Goal: Task Accomplishment & Management: Complete application form

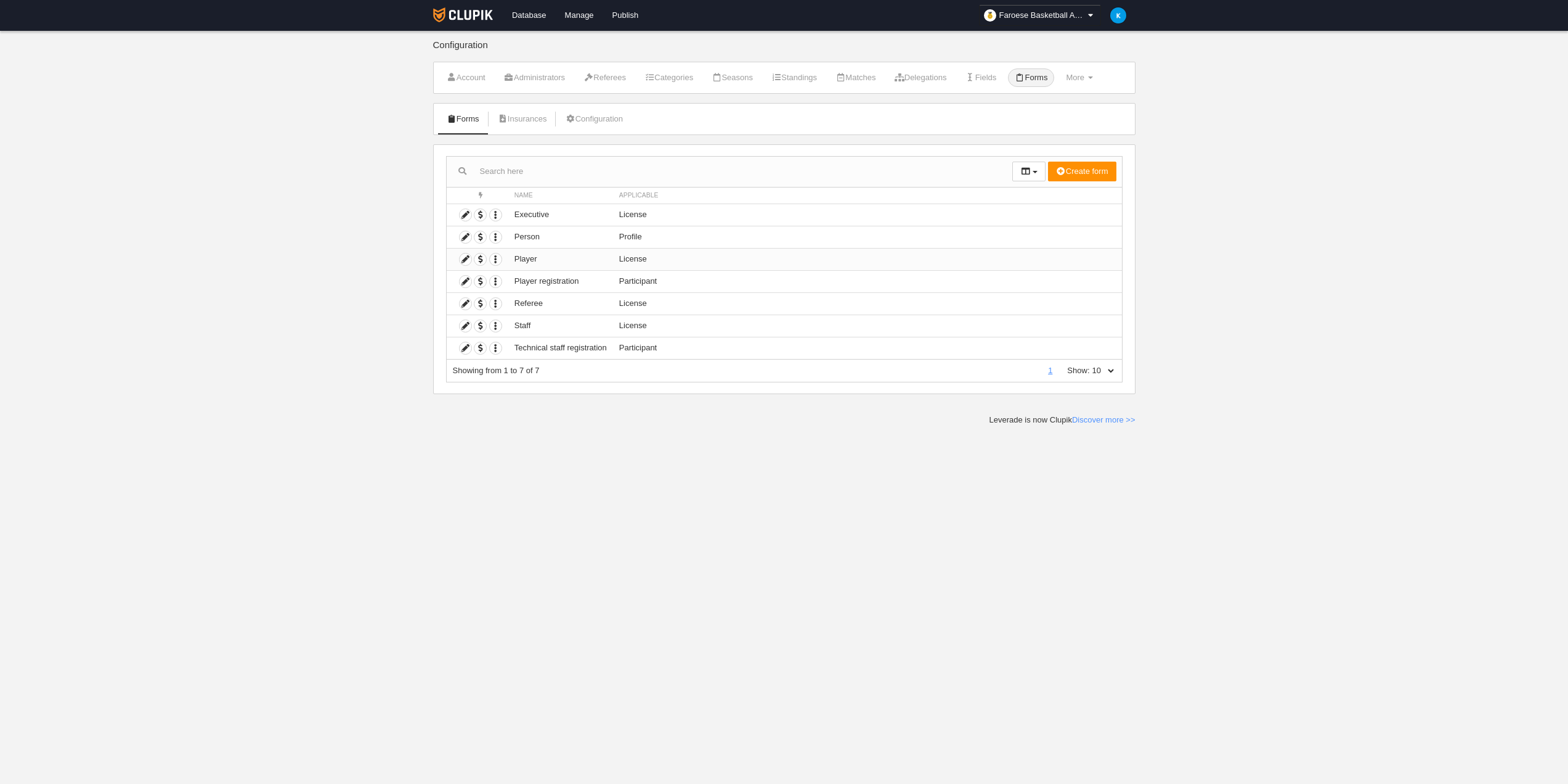
click at [726, 258] on td "License" at bounding box center [868, 259] width 509 height 22
click at [463, 260] on icon at bounding box center [465, 259] width 12 height 12
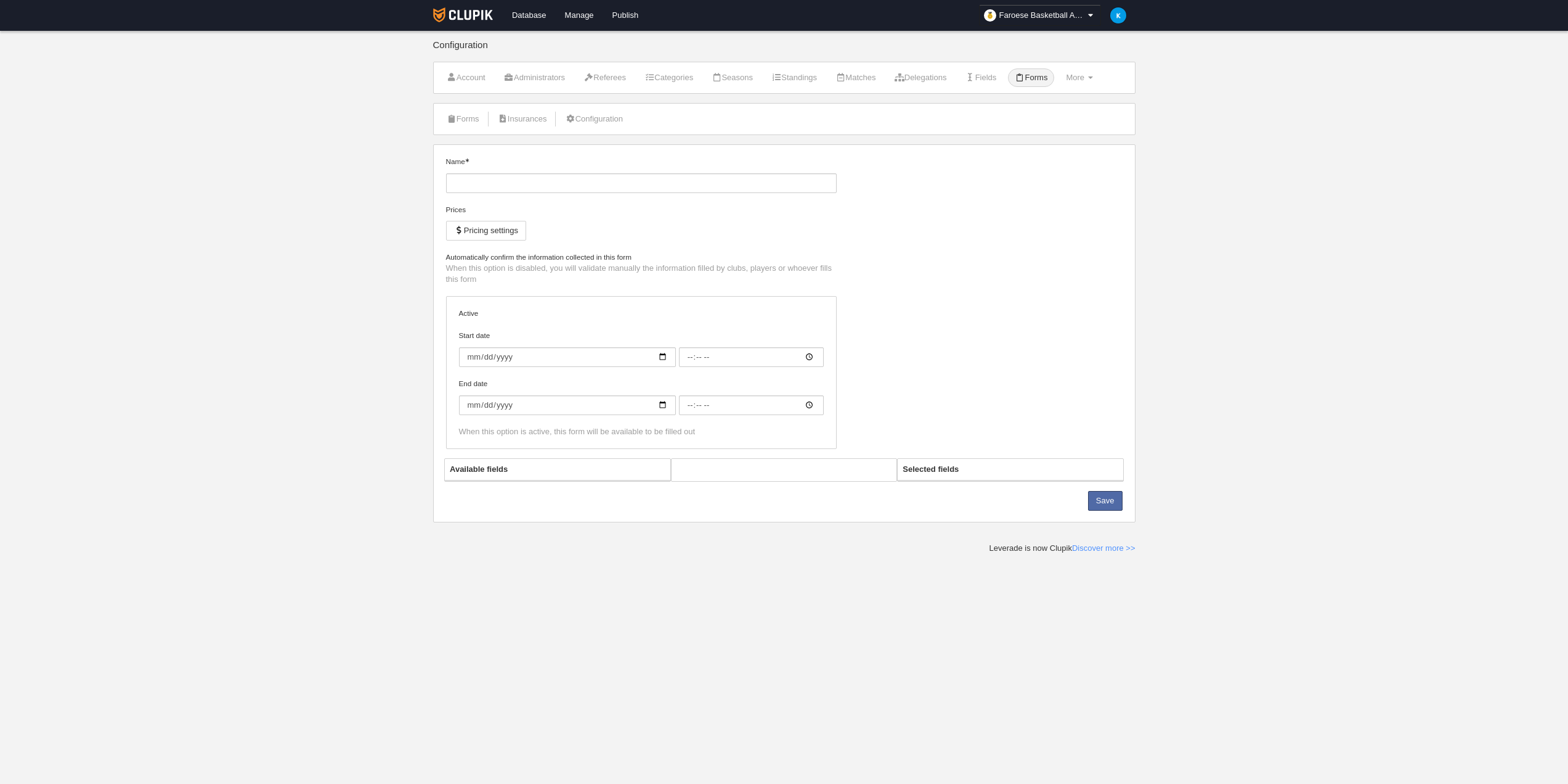
type input "Player"
checkbox input "true"
select select "selected"
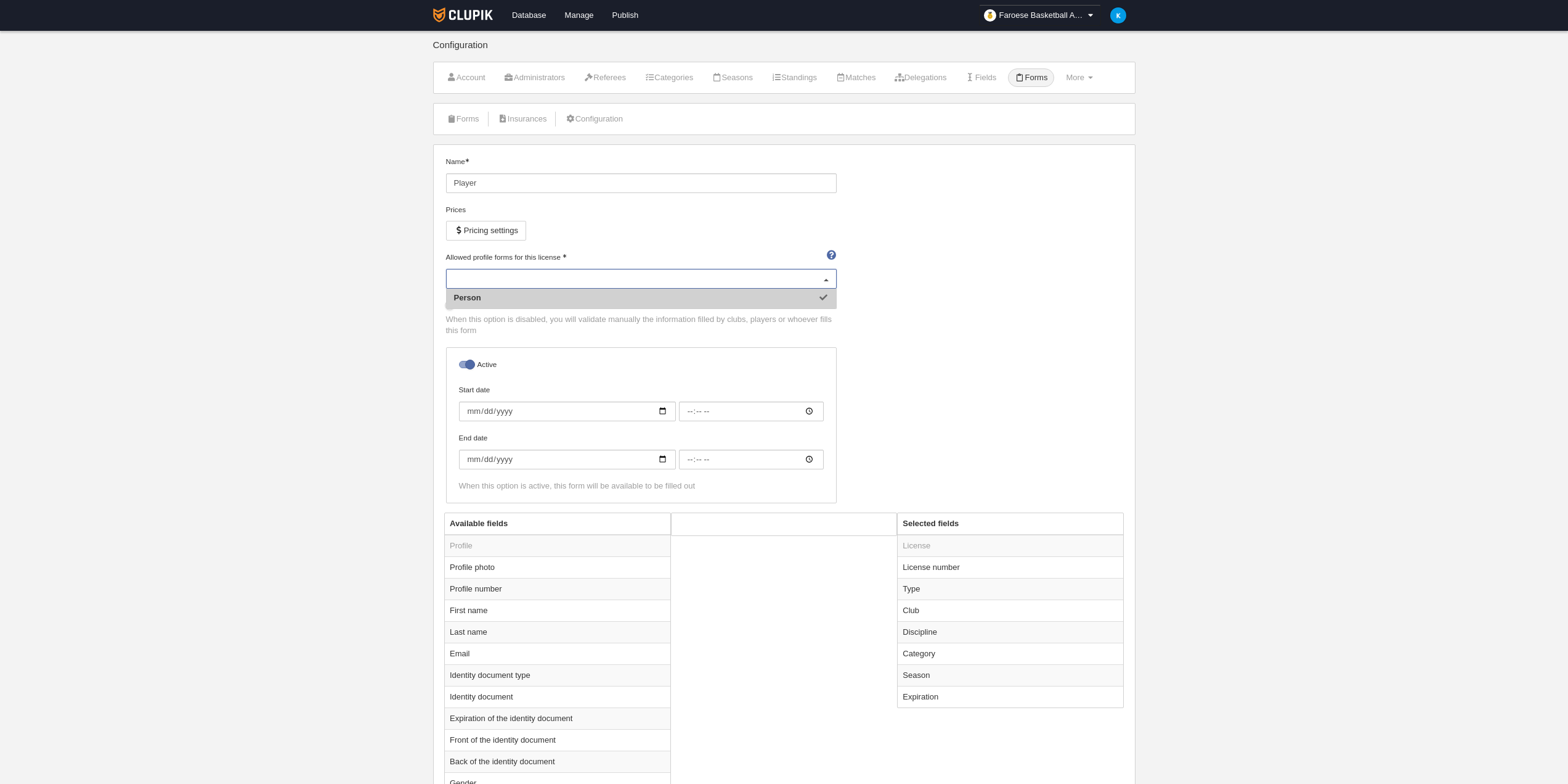
click at [710, 278] on div "Person" at bounding box center [641, 279] width 390 height 20
click at [710, 278] on input "Allowed profile forms for this license" at bounding box center [635, 279] width 363 height 11
click at [1082, 279] on div "Name Player Prices Pricing settings Allowed profile forms for this license Pers…" at bounding box center [784, 334] width 686 height 357
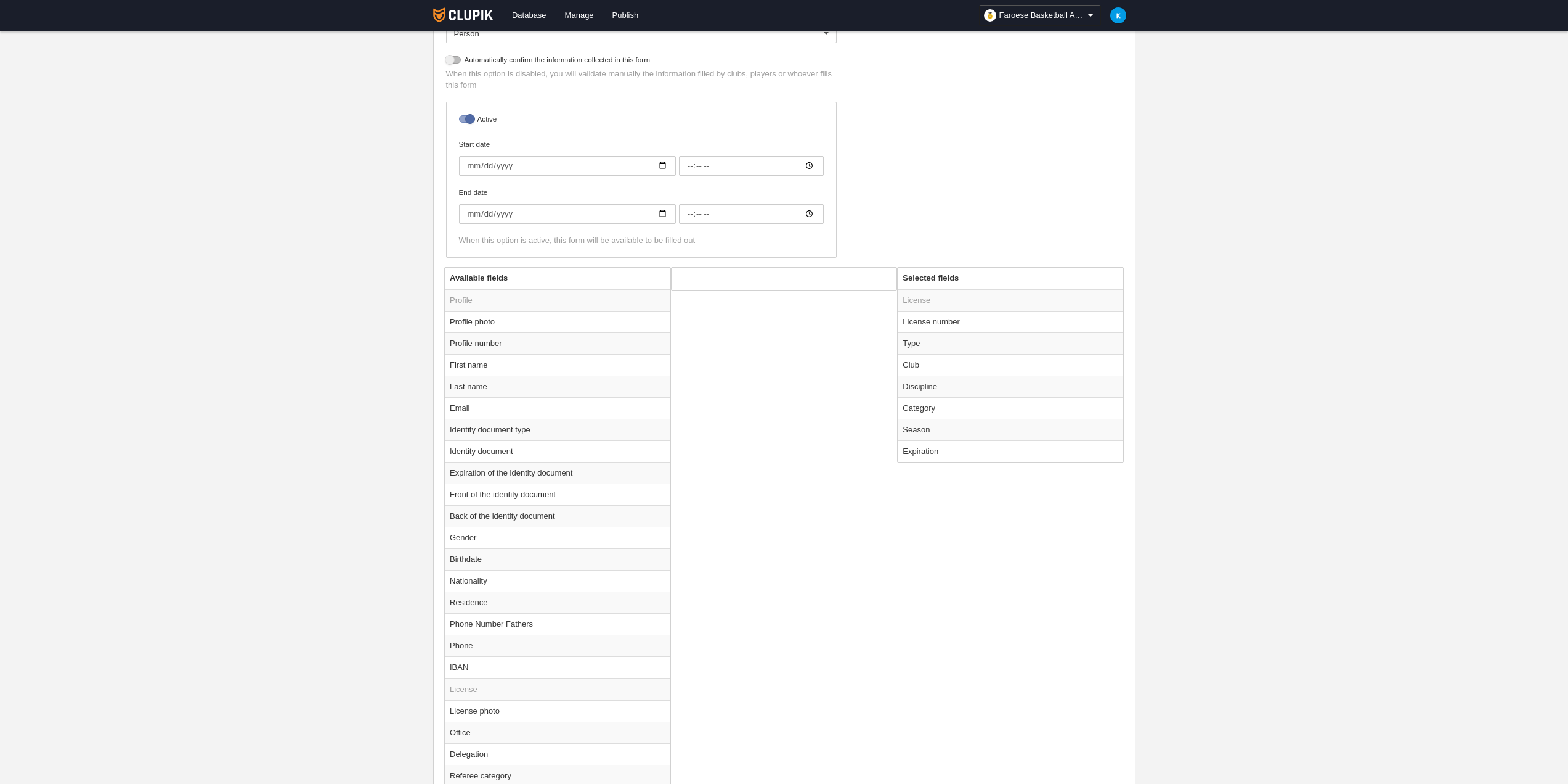
scroll to position [246, 0]
click at [476, 365] on td "First name" at bounding box center [558, 364] width 226 height 22
click at [867, 331] on button "Add" at bounding box center [853, 332] width 70 height 20
click at [485, 369] on td "Last name" at bounding box center [558, 364] width 226 height 22
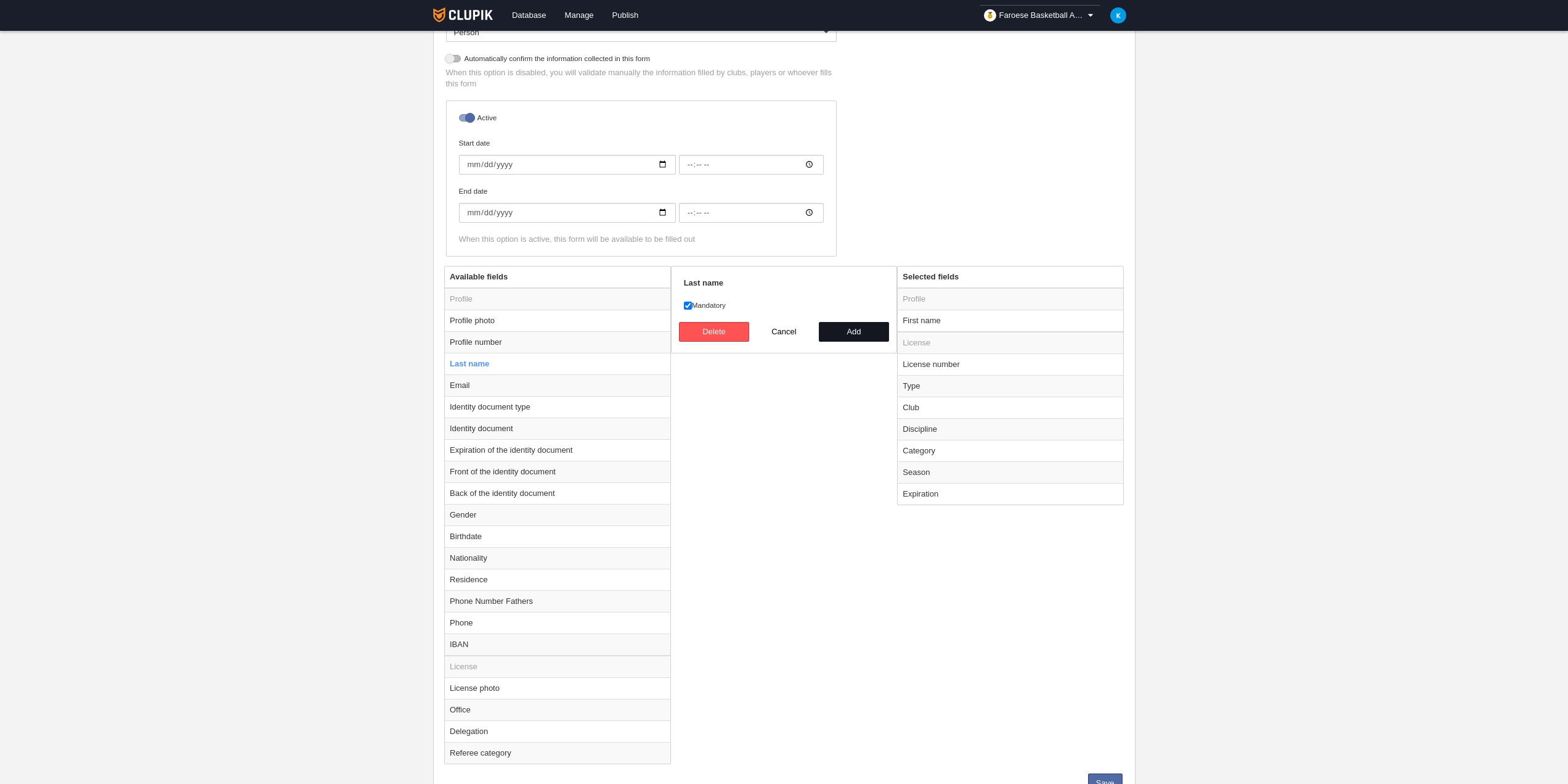
click at [852, 333] on button "Add" at bounding box center [853, 332] width 70 height 20
radio input "false"
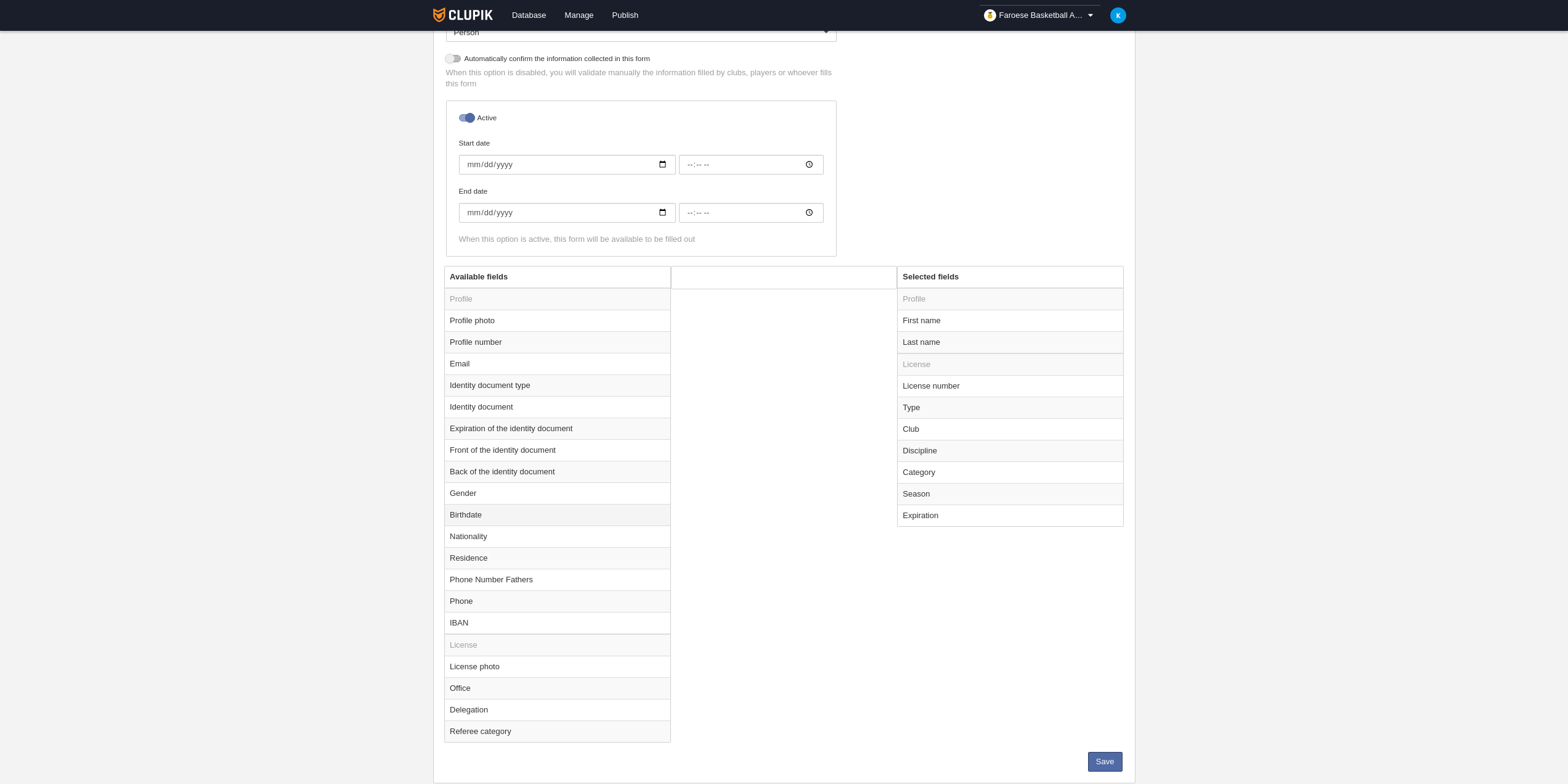
click at [578, 517] on td "Birthdate" at bounding box center [558, 514] width 226 height 22
click at [870, 375] on button "Add" at bounding box center [853, 376] width 70 height 20
radio input "false"
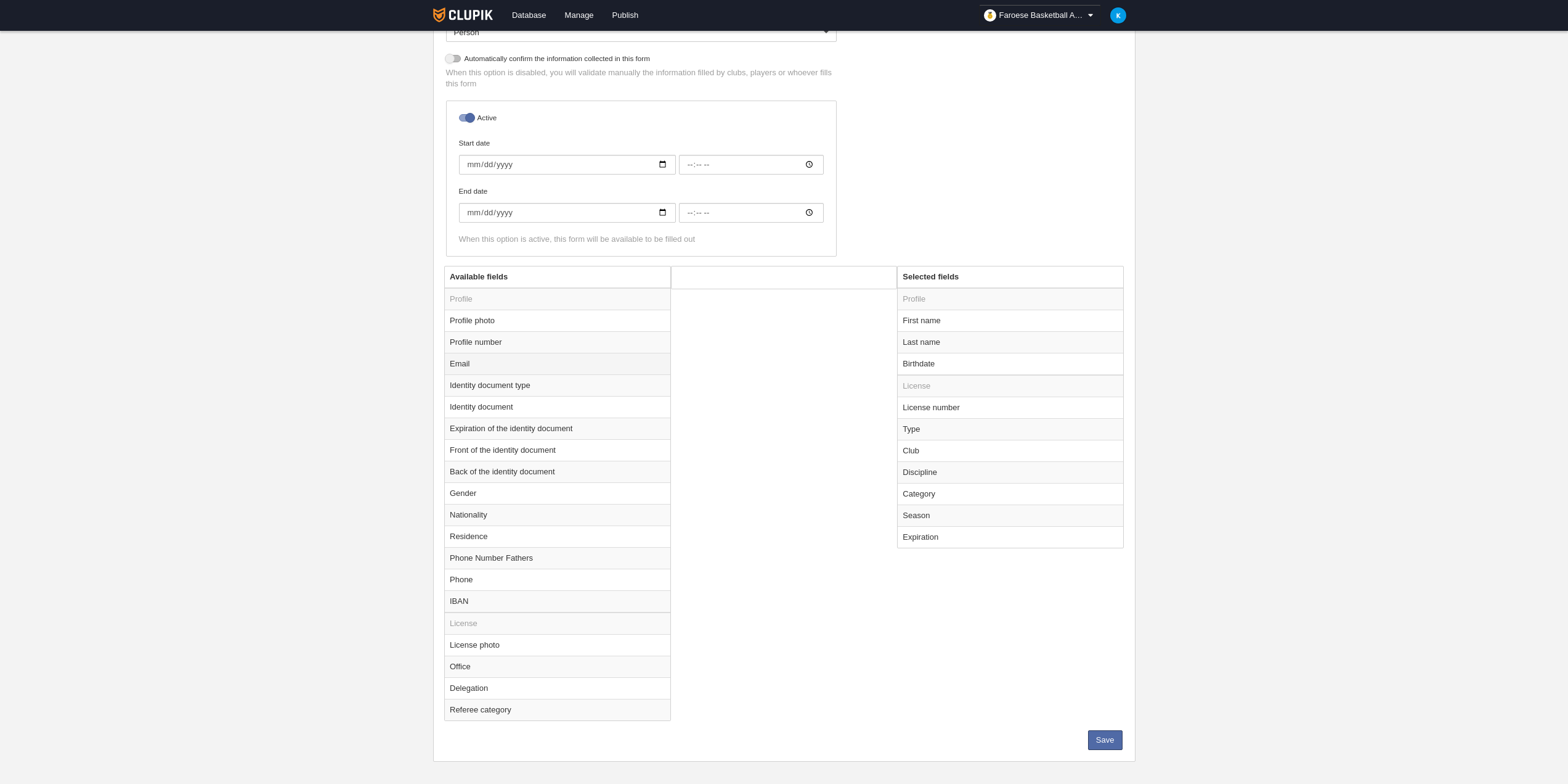
click at [601, 358] on td "Email" at bounding box center [558, 364] width 226 height 22
click at [854, 335] on button "Add" at bounding box center [853, 332] width 70 height 20
radio input "false"
click at [552, 505] on td "Nationality" at bounding box center [558, 505] width 226 height 22
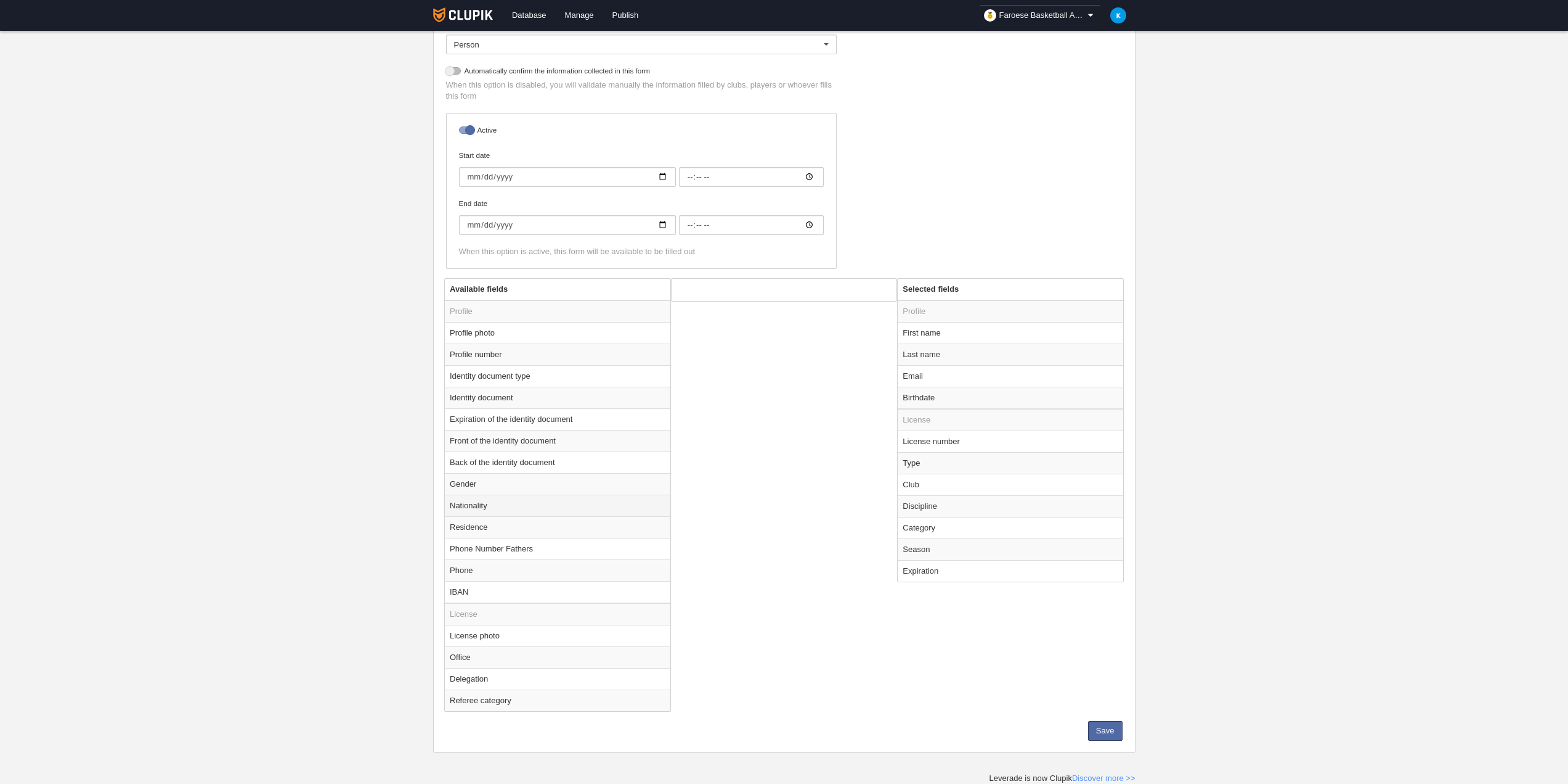
radio input "true"
select select
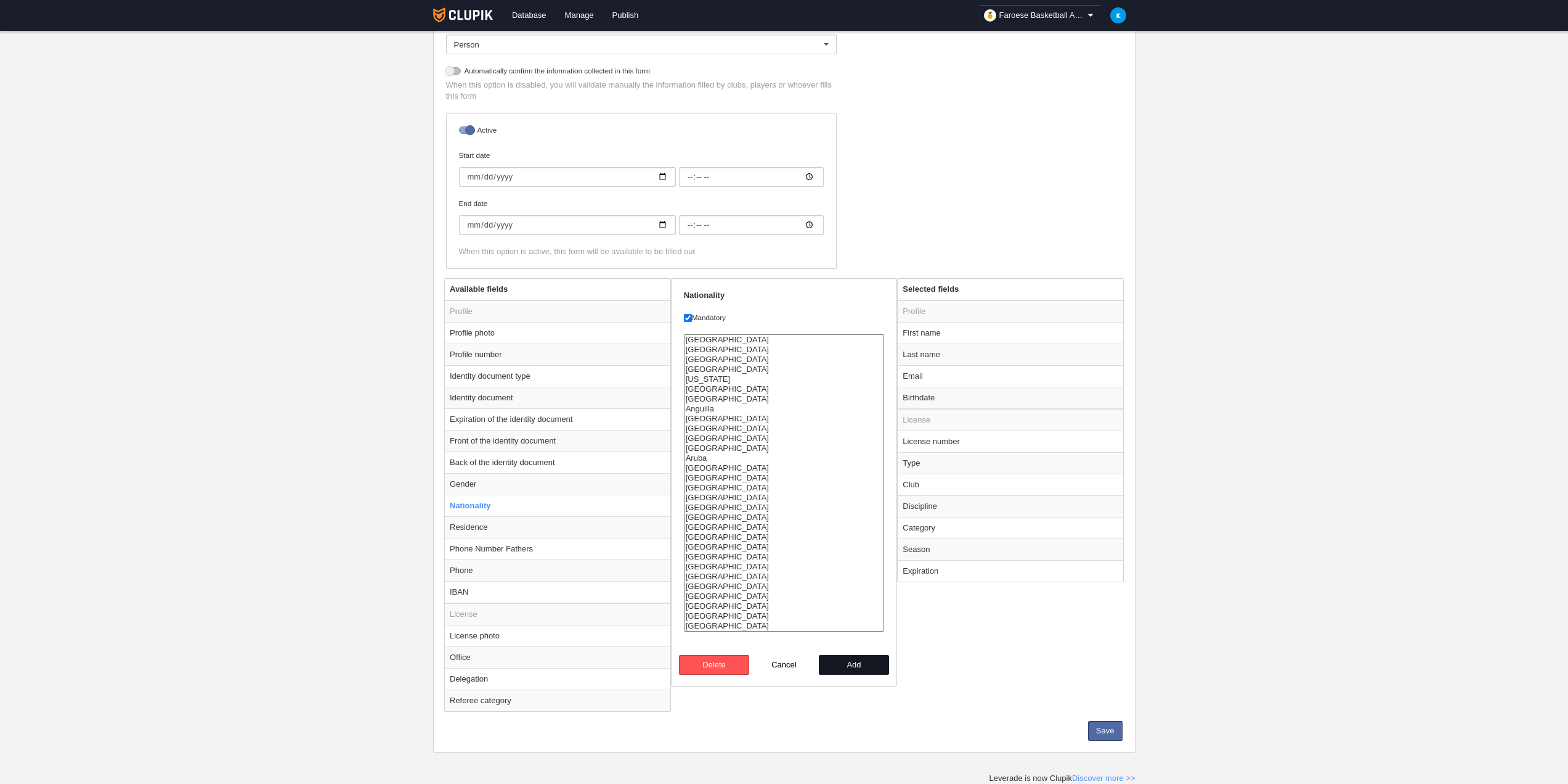
click at [867, 665] on button "Add" at bounding box center [853, 665] width 70 height 20
radio input "false"
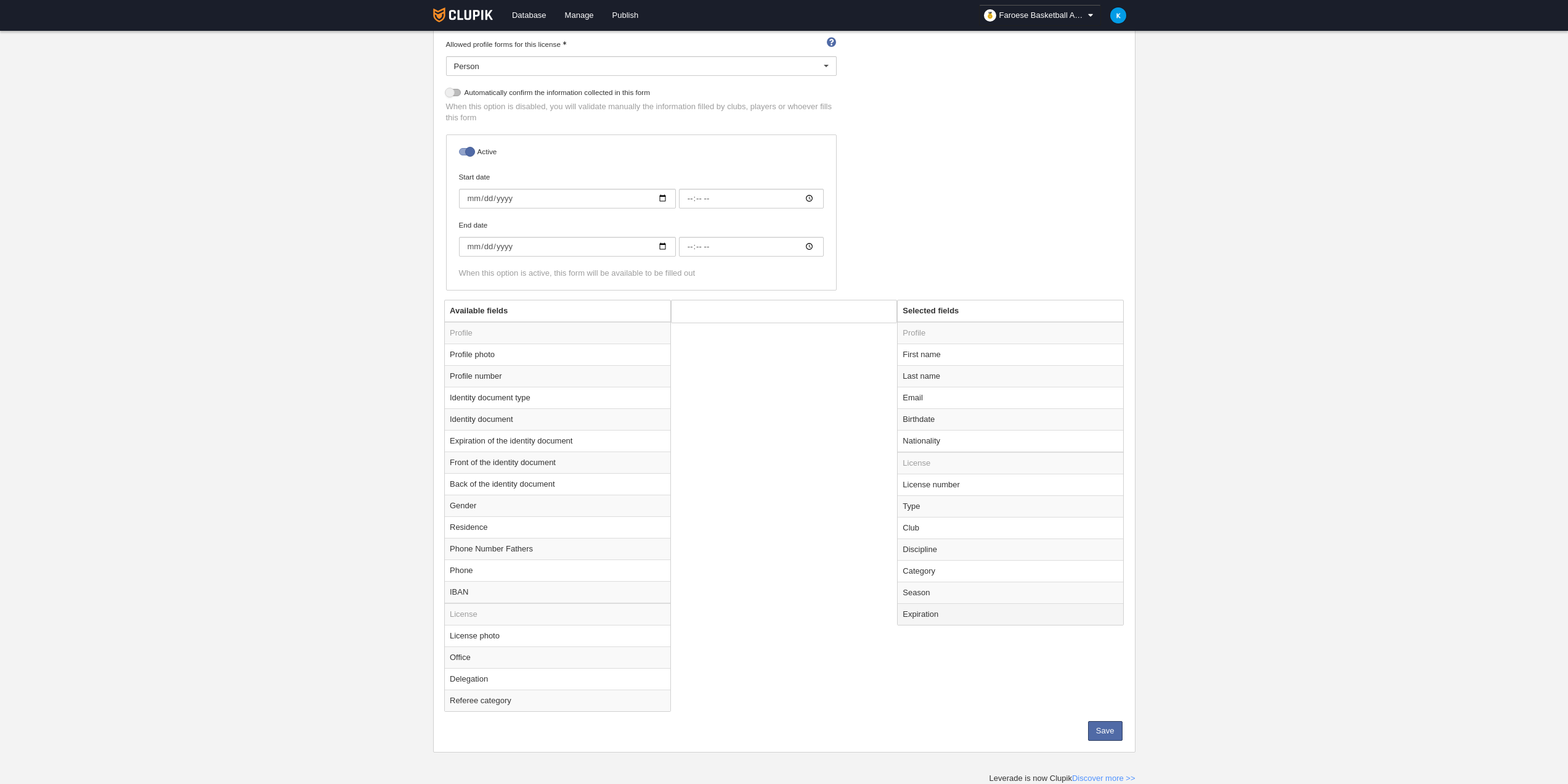
click at [991, 620] on td "Expiration" at bounding box center [1011, 614] width 226 height 22
radio input "true"
click at [977, 596] on td "Season" at bounding box center [1011, 592] width 226 height 22
radio input "true"
select select
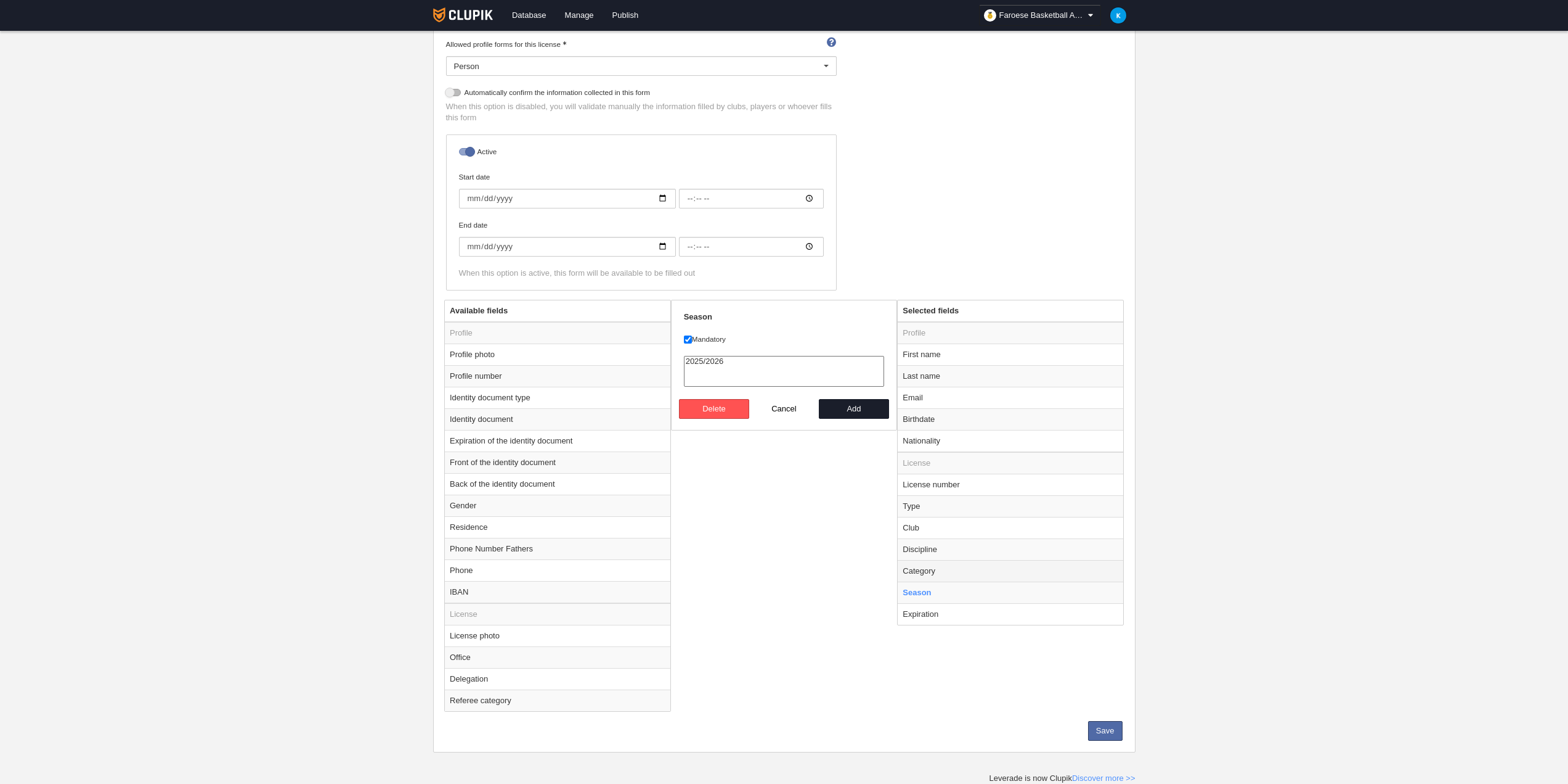
click at [983, 572] on td "Category" at bounding box center [1011, 571] width 226 height 22
radio input "true"
click at [985, 552] on td "Discipline" at bounding box center [1011, 549] width 226 height 22
radio input "true"
checkbox input "false"
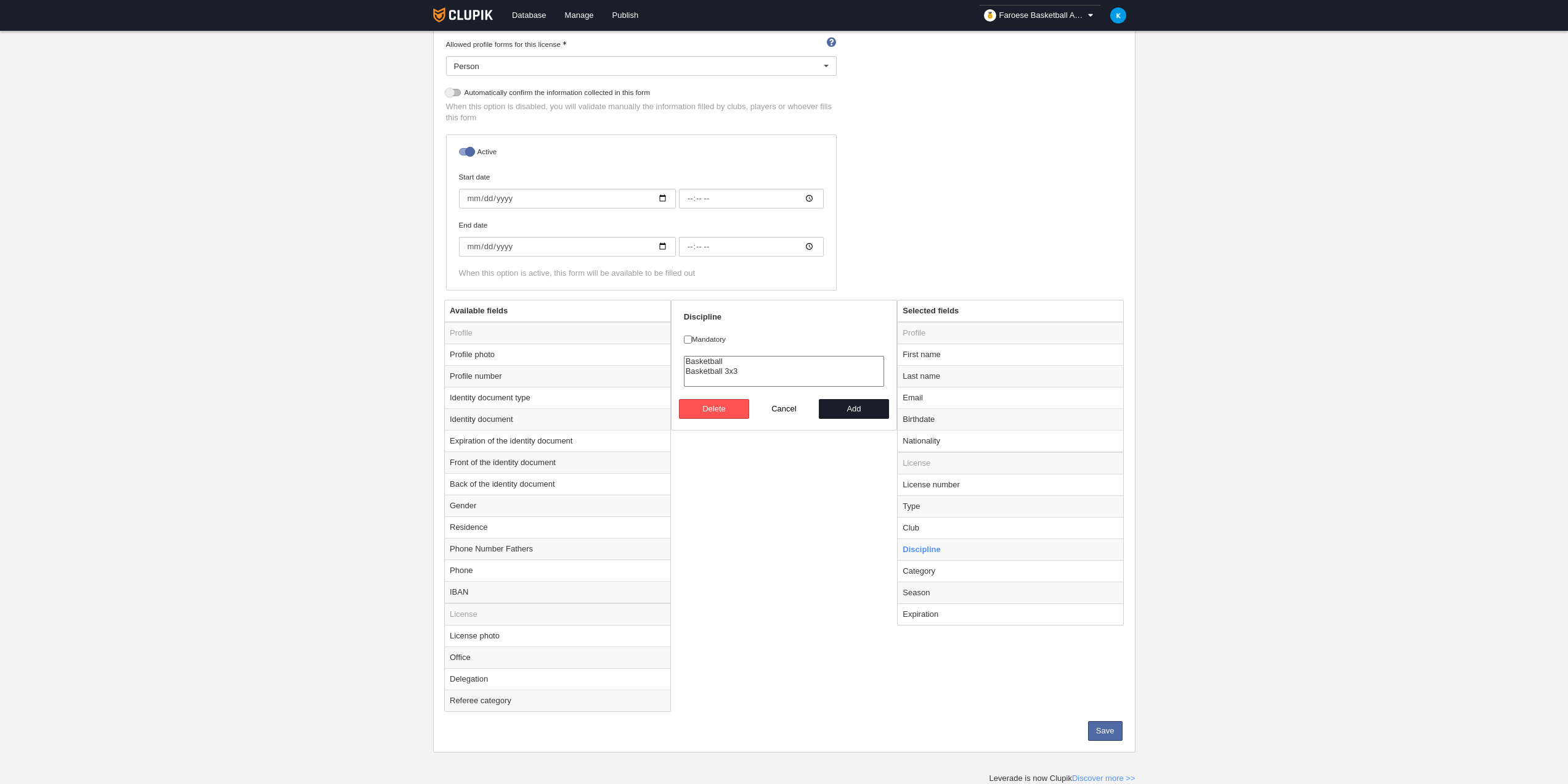
select select "4"
click at [707, 359] on option "Basketball" at bounding box center [784, 361] width 200 height 10
click at [854, 410] on button "Add" at bounding box center [853, 409] width 70 height 20
radio input "false"
click at [949, 525] on td "Club" at bounding box center [1011, 528] width 226 height 22
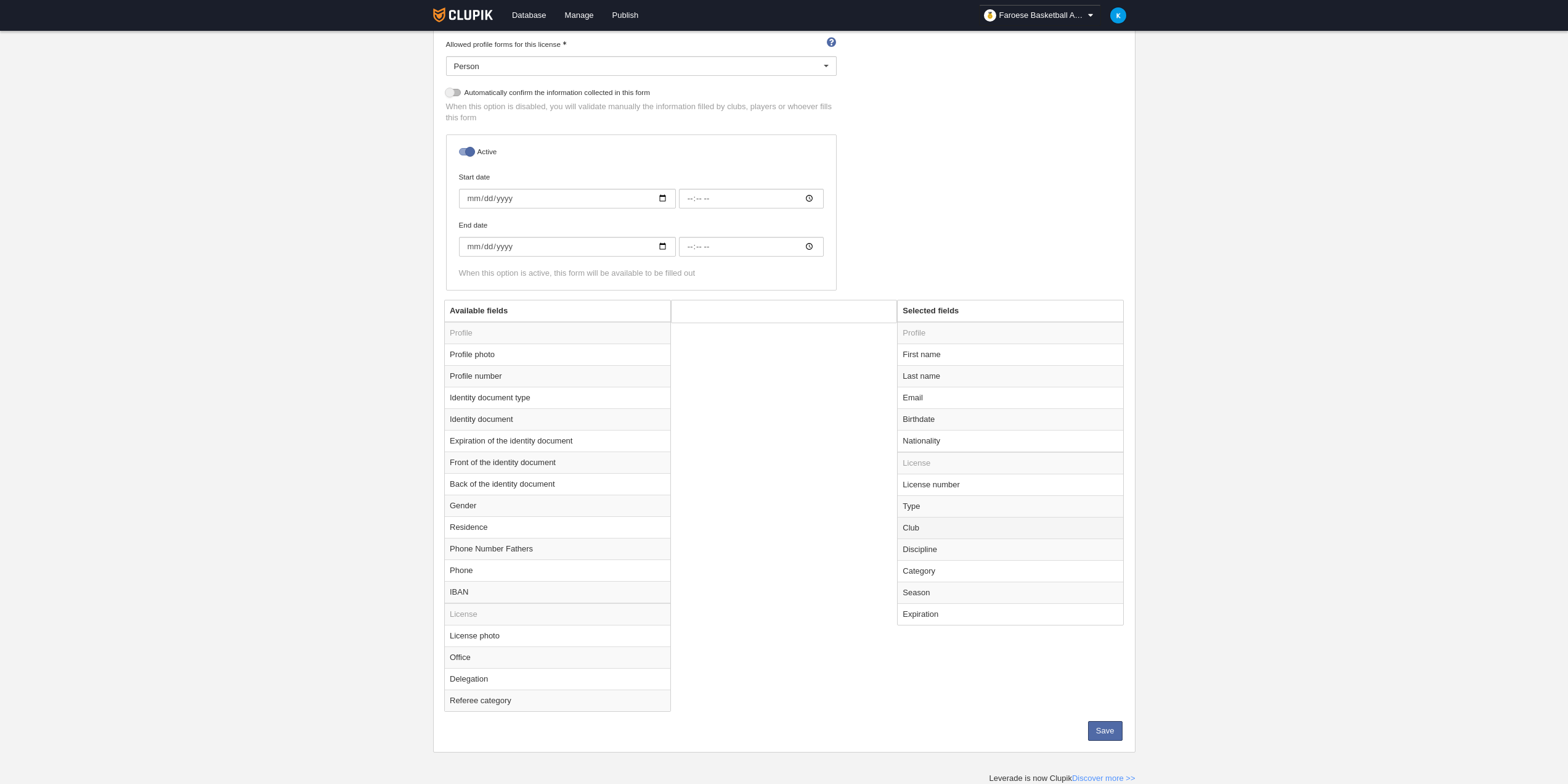
radio input "true"
select select
click at [714, 339] on label "Mandatory" at bounding box center [784, 339] width 201 height 11
click at [692, 339] on input "Mandatory" at bounding box center [688, 339] width 8 height 8
checkbox input "true"
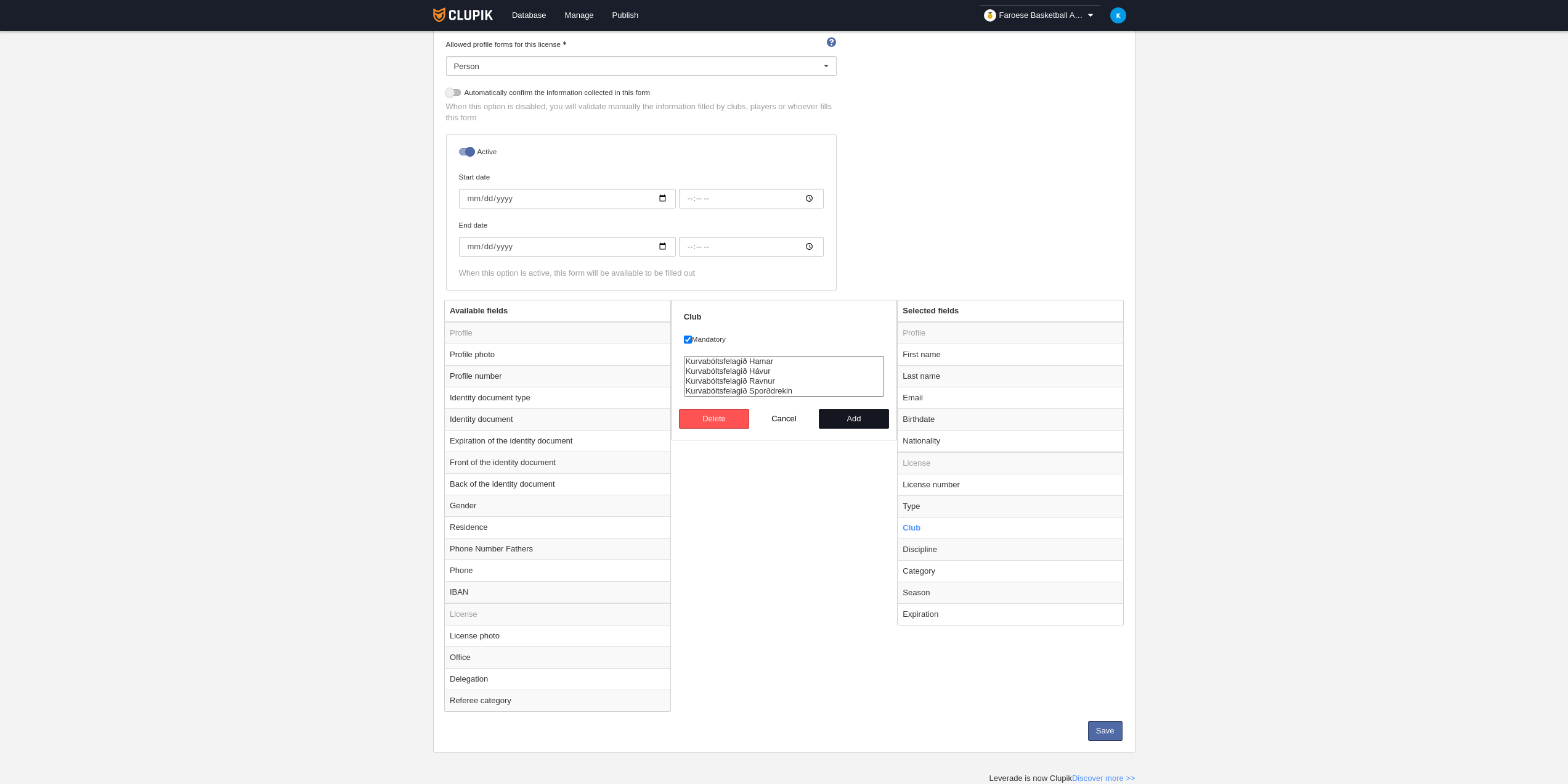
click at [843, 421] on button "Add" at bounding box center [853, 418] width 70 height 20
radio input "false"
click at [973, 511] on td "Type" at bounding box center [1011, 506] width 226 height 22
radio input "true"
select select "player"
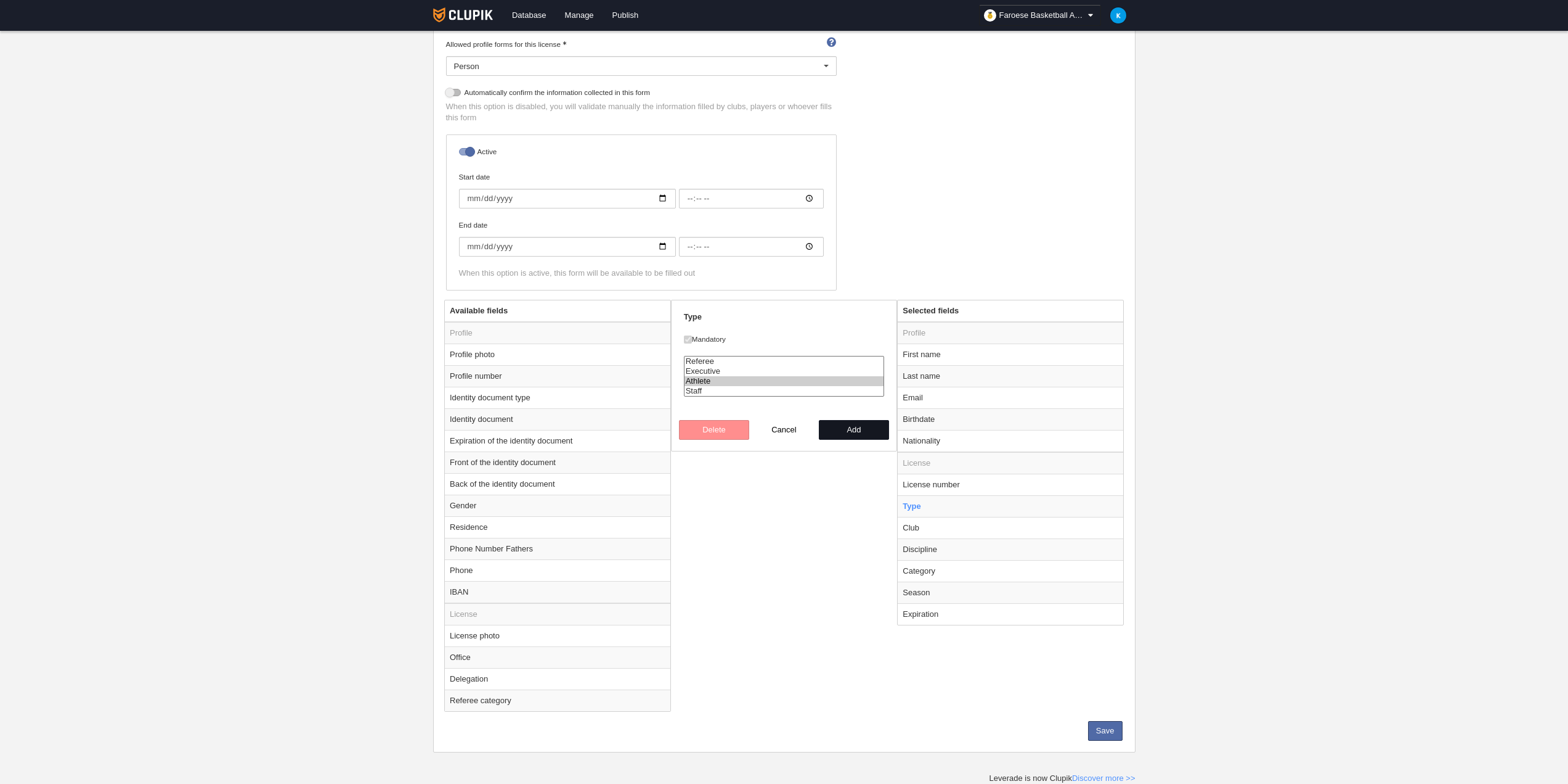
click at [868, 426] on button "Add" at bounding box center [853, 430] width 70 height 20
radio input "false"
click at [971, 488] on td "License number" at bounding box center [1011, 484] width 226 height 22
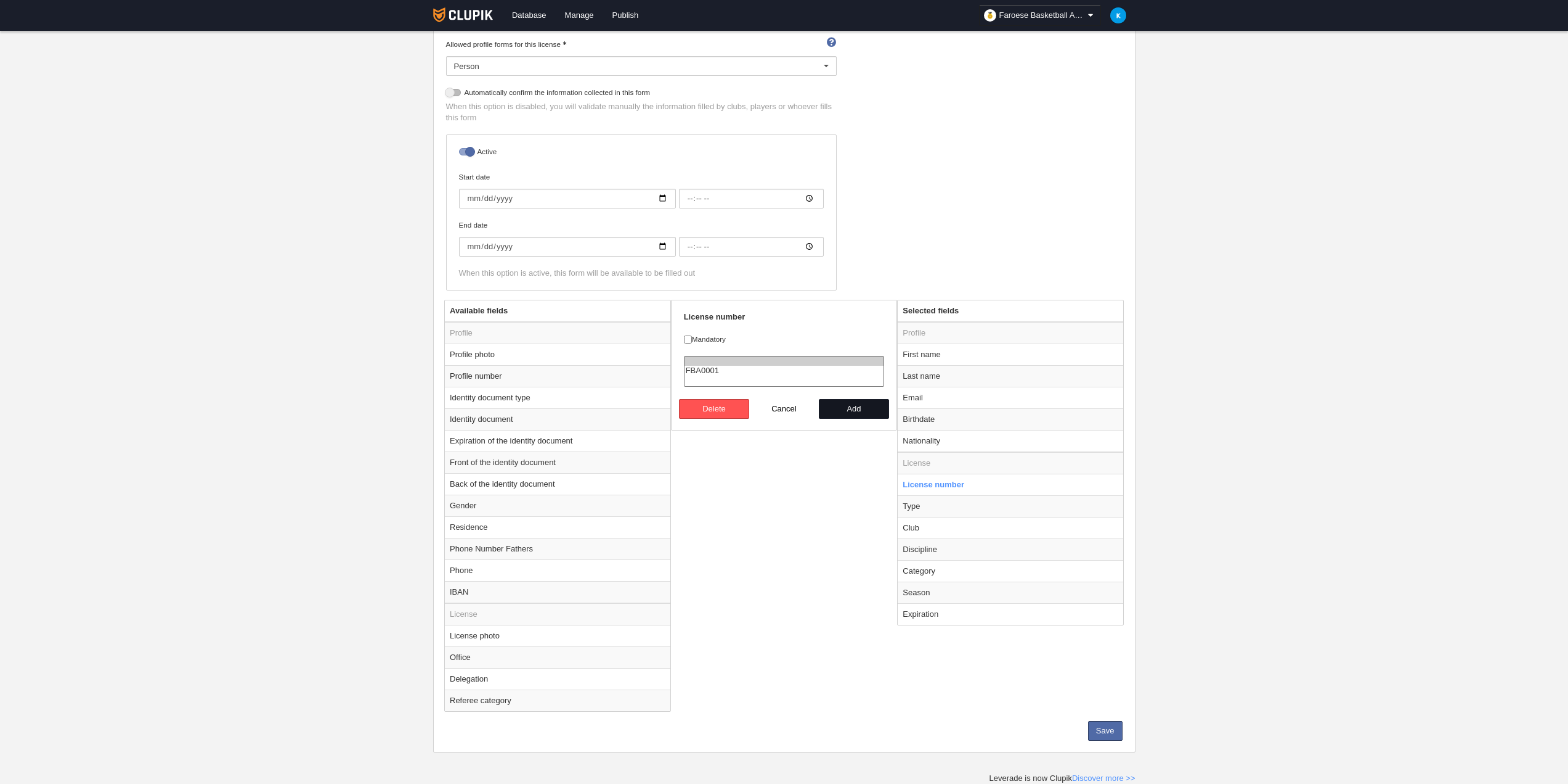
click at [847, 415] on button "Add" at bounding box center [853, 409] width 70 height 20
radio input "false"
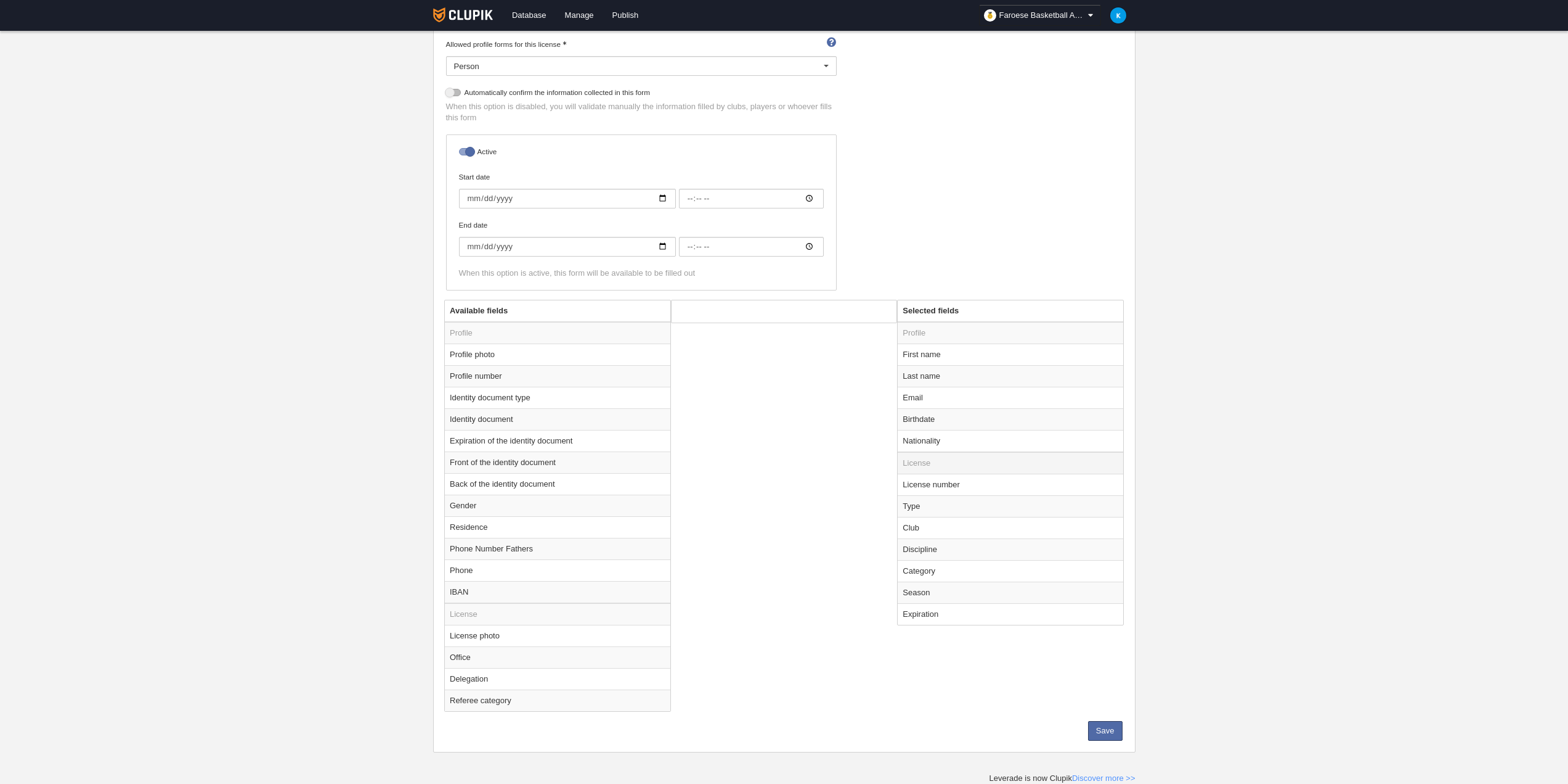
click at [933, 458] on td "License" at bounding box center [1011, 462] width 226 height 22
click at [904, 464] on td "License" at bounding box center [1011, 462] width 226 height 22
click at [950, 440] on td "Nationality" at bounding box center [1011, 441] width 226 height 22
radio input "true"
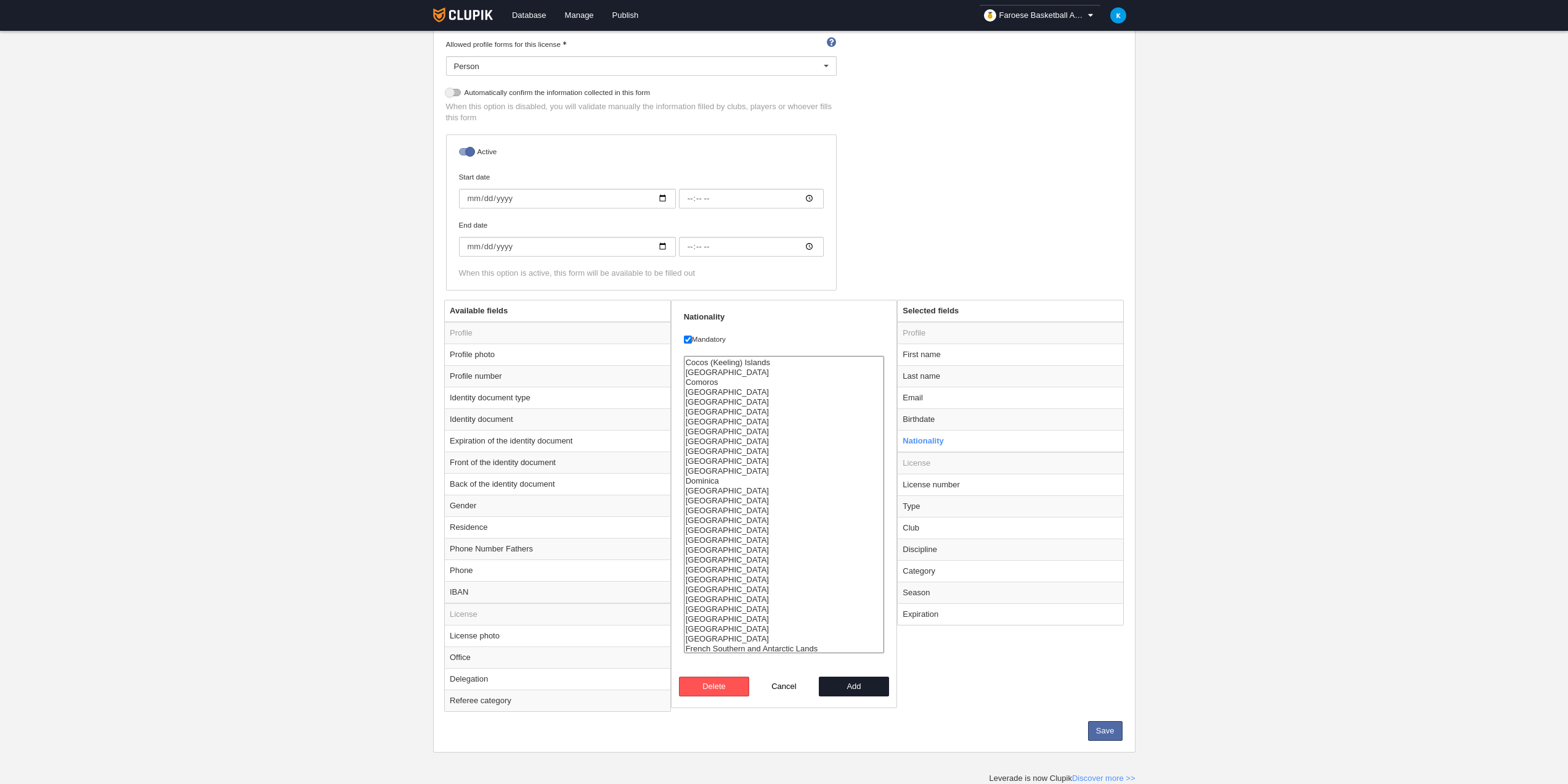
scroll to position [555, 0]
select select "fo"
click at [725, 496] on option "[GEOGRAPHIC_DATA]" at bounding box center [784, 496] width 200 height 10
click at [874, 687] on button "Add" at bounding box center [853, 686] width 70 height 20
radio input "false"
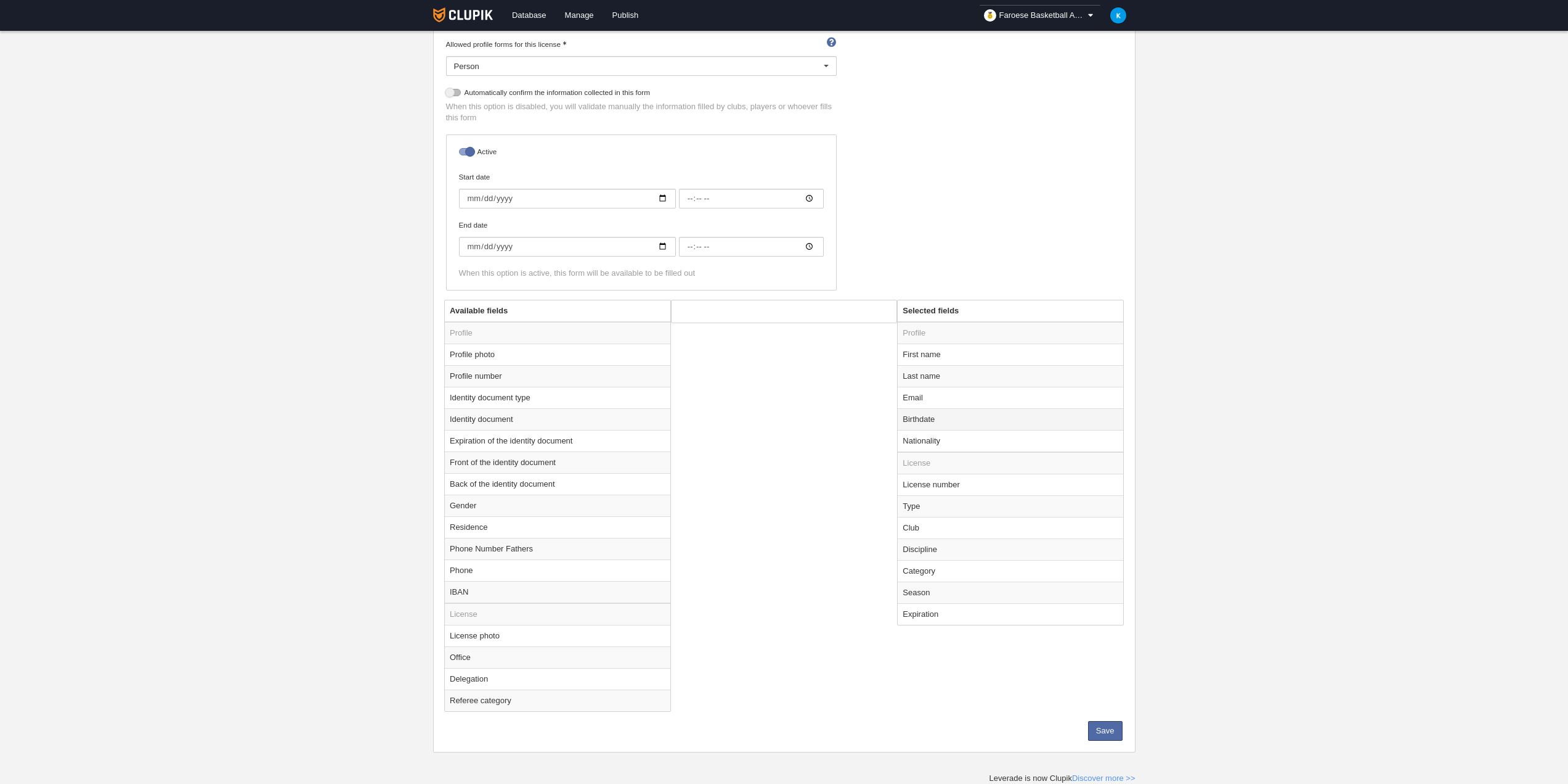
click at [989, 418] on td "Birthdate" at bounding box center [1011, 419] width 226 height 22
click at [860, 414] on button "Add" at bounding box center [853, 410] width 70 height 20
radio input "false"
click at [972, 392] on td "Email" at bounding box center [1011, 397] width 226 height 22
radio input "true"
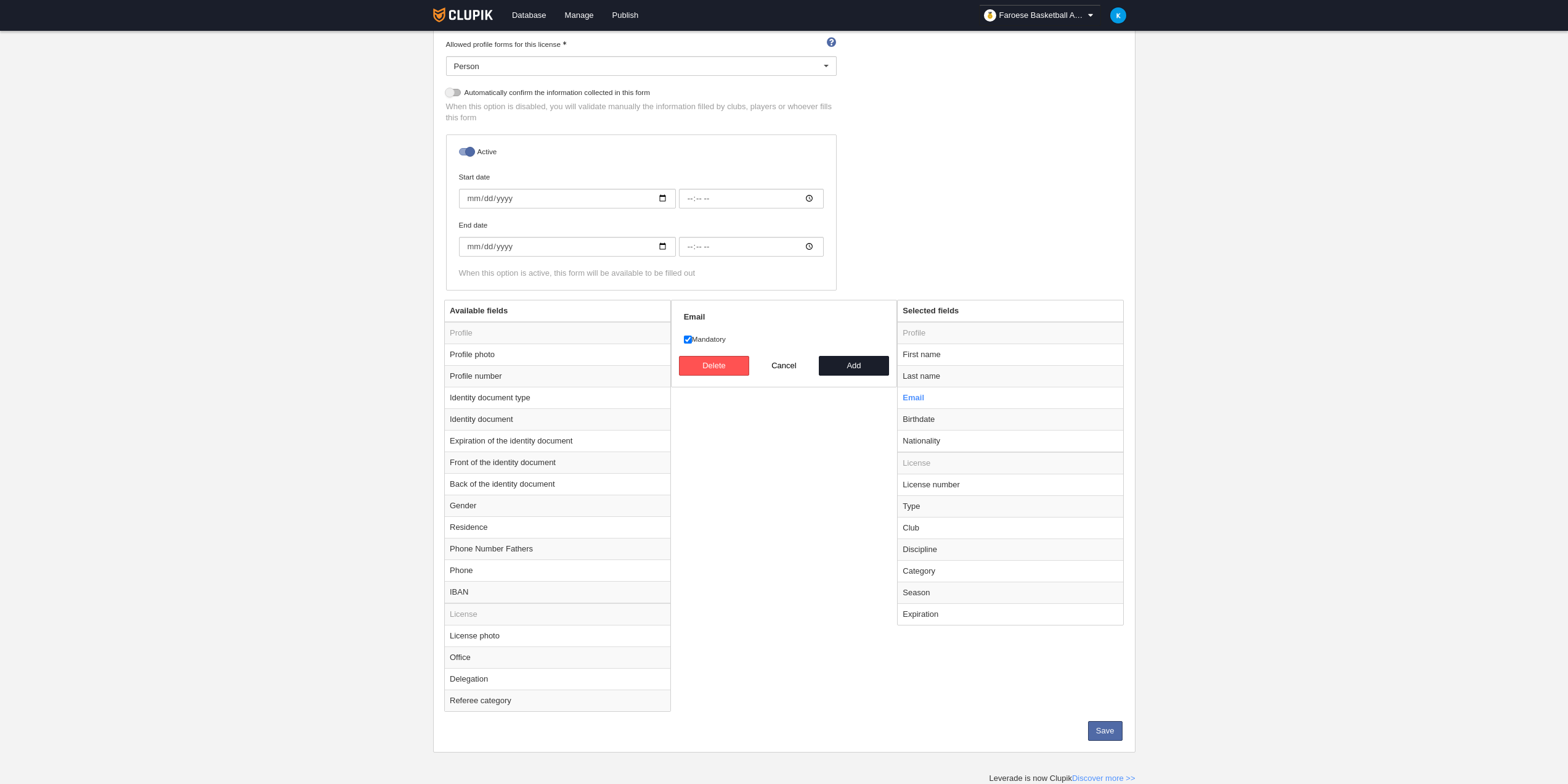
click at [684, 334] on label "Mandatory" at bounding box center [784, 339] width 201 height 11
click at [684, 335] on input "Mandatory" at bounding box center [688, 339] width 8 height 8
checkbox input "false"
click at [852, 357] on button "Add" at bounding box center [853, 366] width 70 height 20
radio input "false"
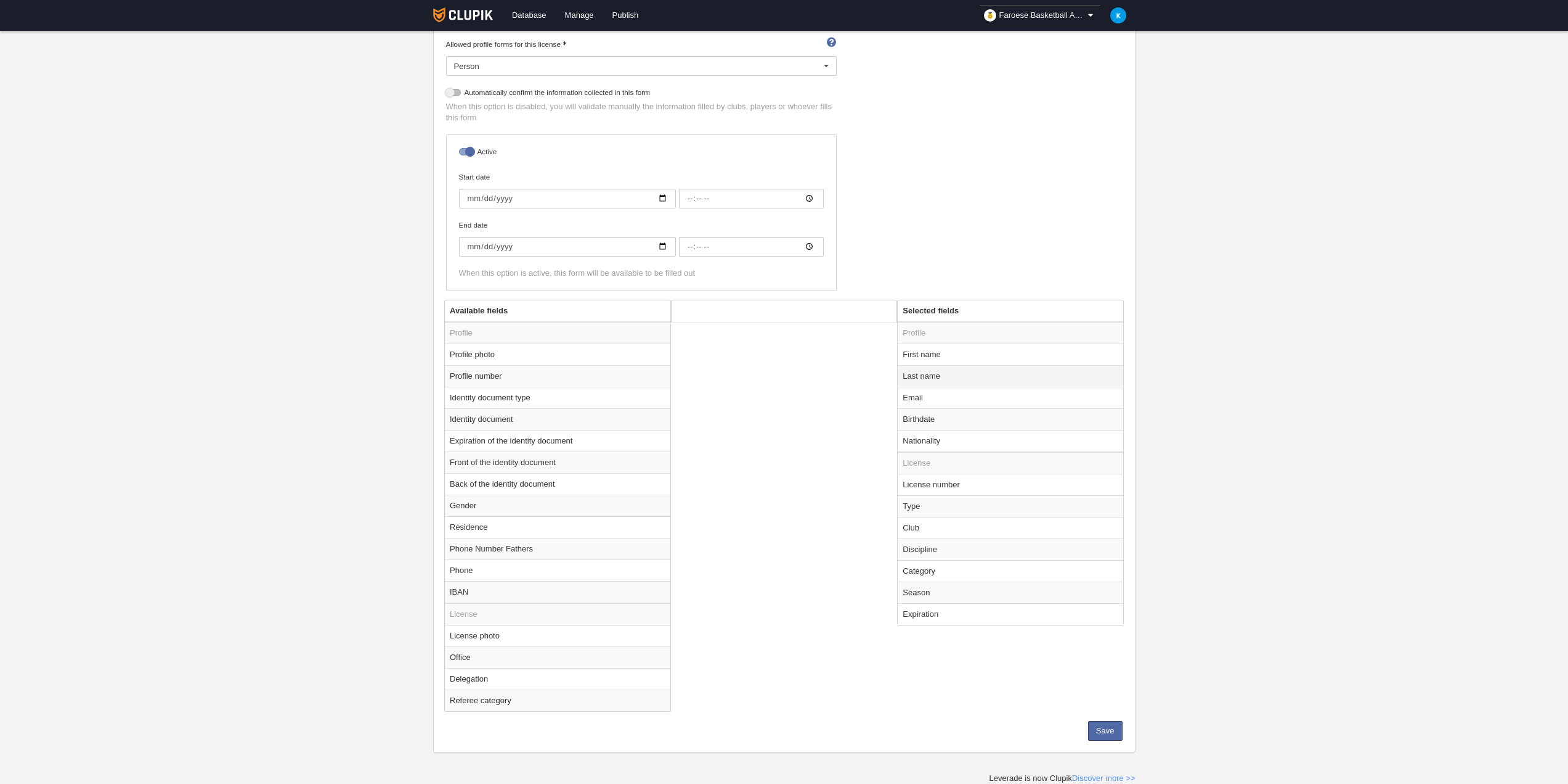
click at [950, 369] on td "Last name" at bounding box center [1011, 375] width 226 height 22
click at [863, 365] on button "Add" at bounding box center [853, 366] width 70 height 20
radio input "false"
click at [942, 354] on td "First name" at bounding box center [1011, 354] width 226 height 22
click at [846, 367] on button "Add" at bounding box center [853, 366] width 70 height 20
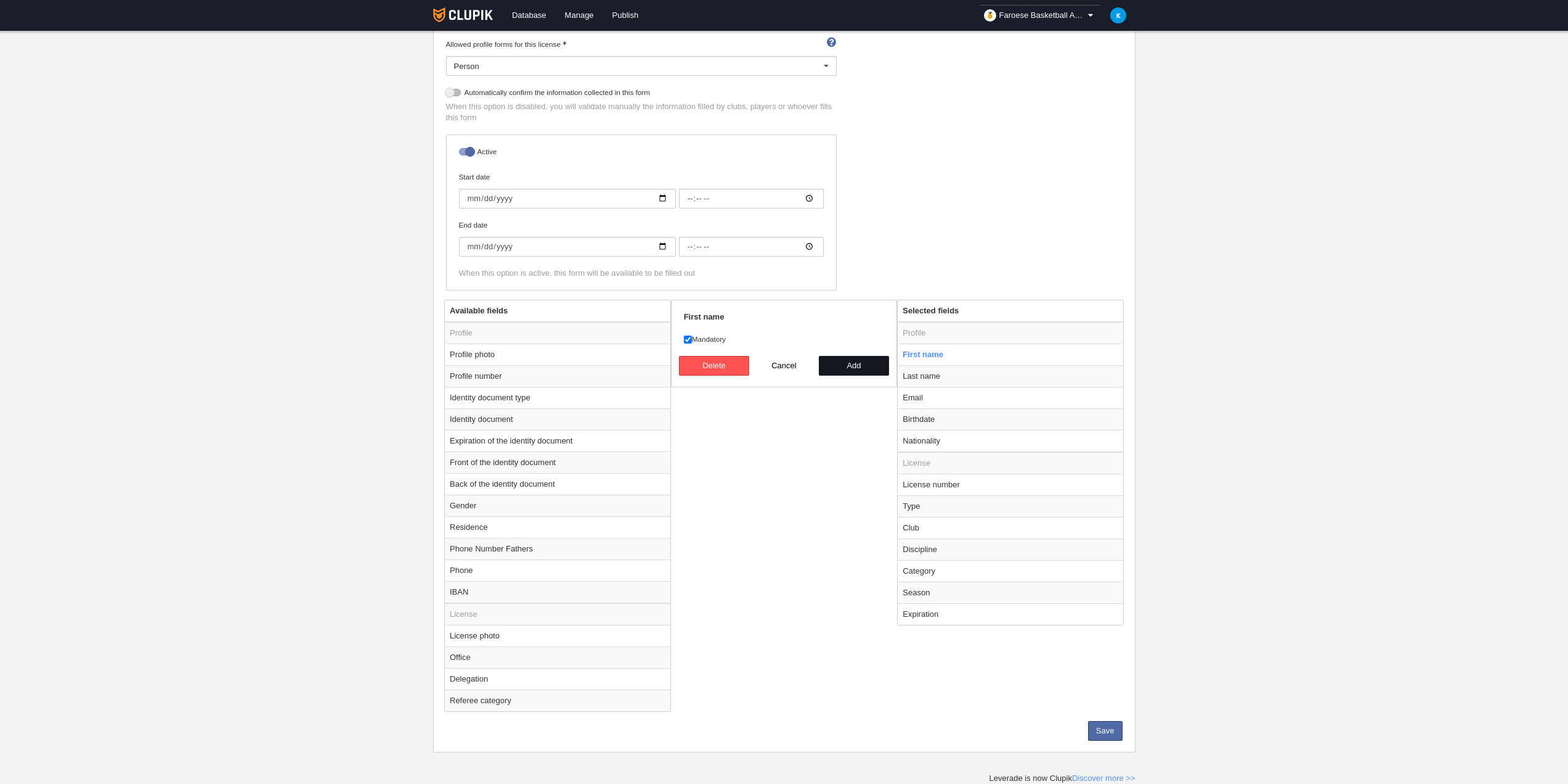
radio input "false"
click at [1110, 723] on button "Save" at bounding box center [1105, 730] width 35 height 20
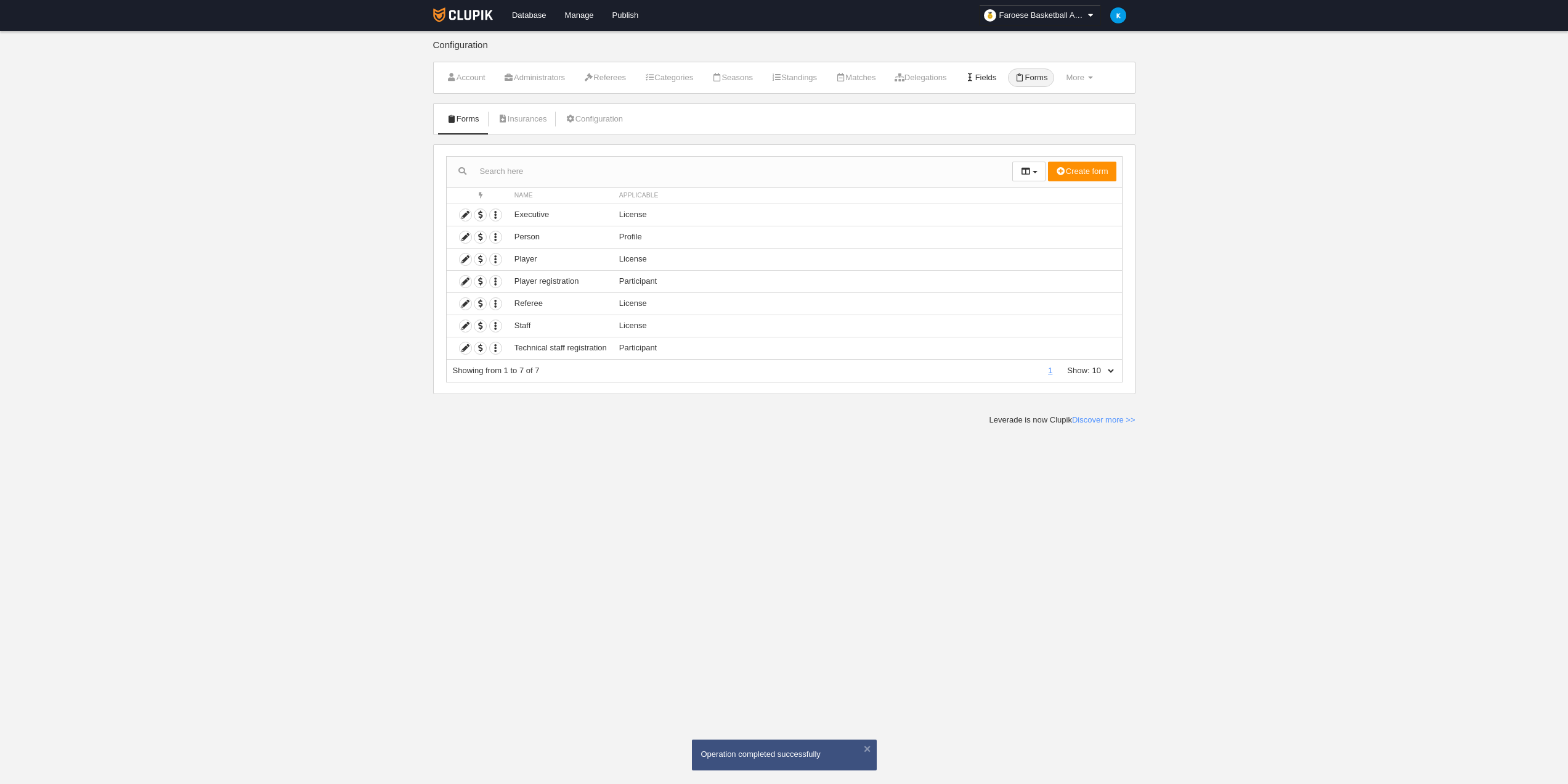
click at [1003, 82] on link "Fields" at bounding box center [981, 77] width 45 height 19
click at [1077, 12] on span "Faroese Basketball Association" at bounding box center [1042, 15] width 86 height 13
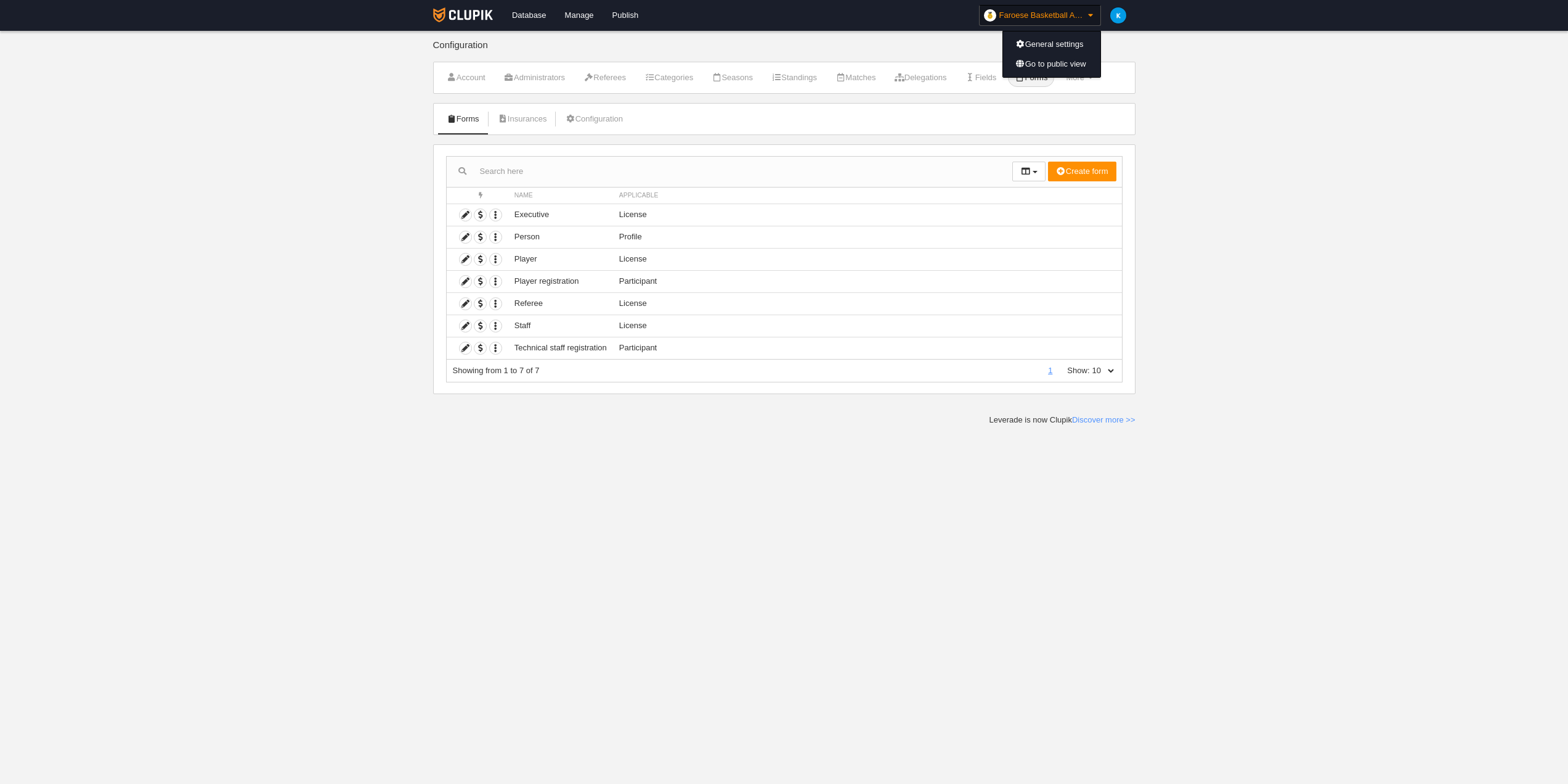
click at [1077, 12] on span "Faroese Basketball Association" at bounding box center [1042, 15] width 86 height 13
click at [563, 81] on link "Administrators" at bounding box center [534, 77] width 74 height 19
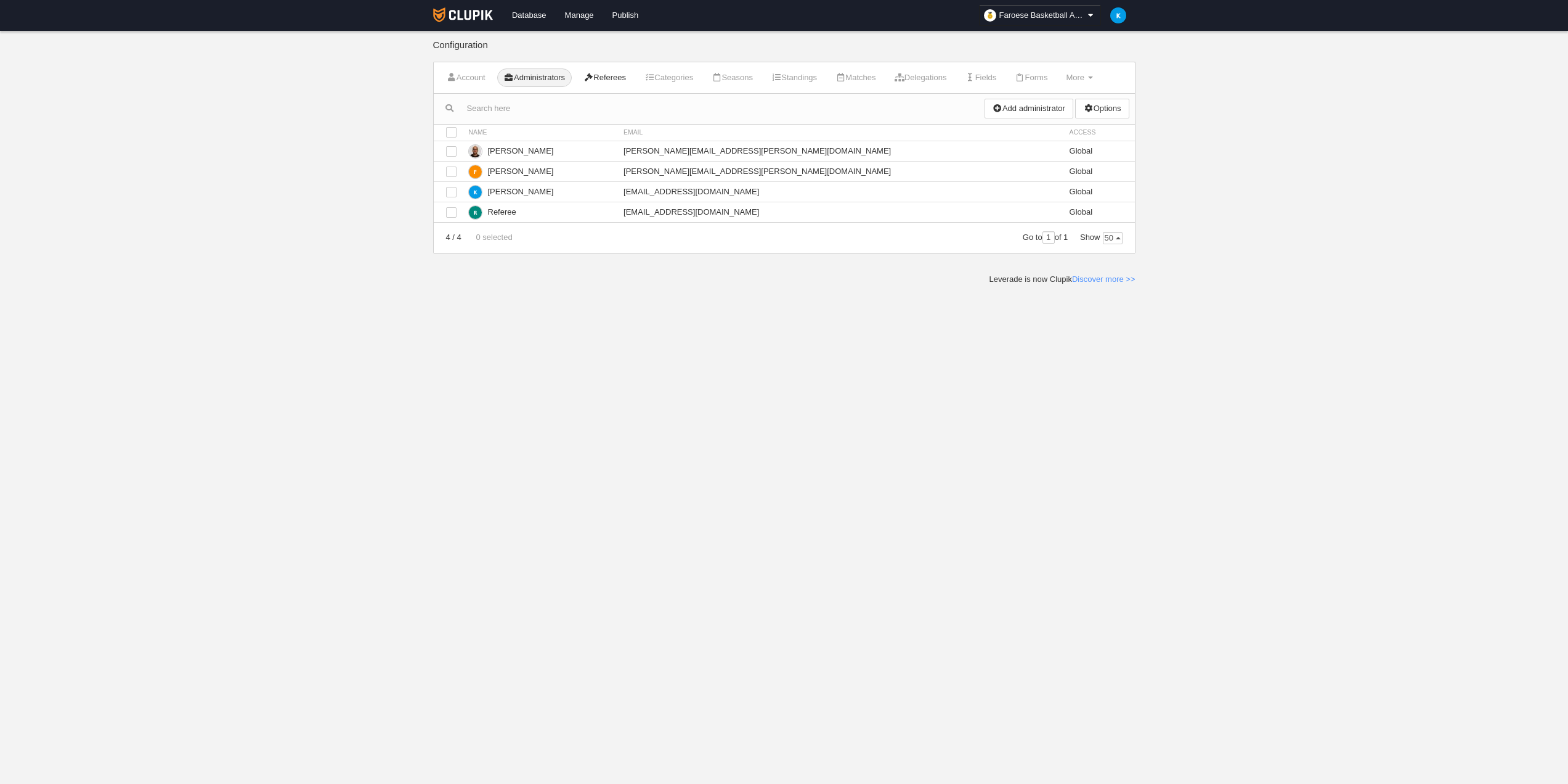
click at [621, 76] on link "Referees" at bounding box center [604, 77] width 56 height 19
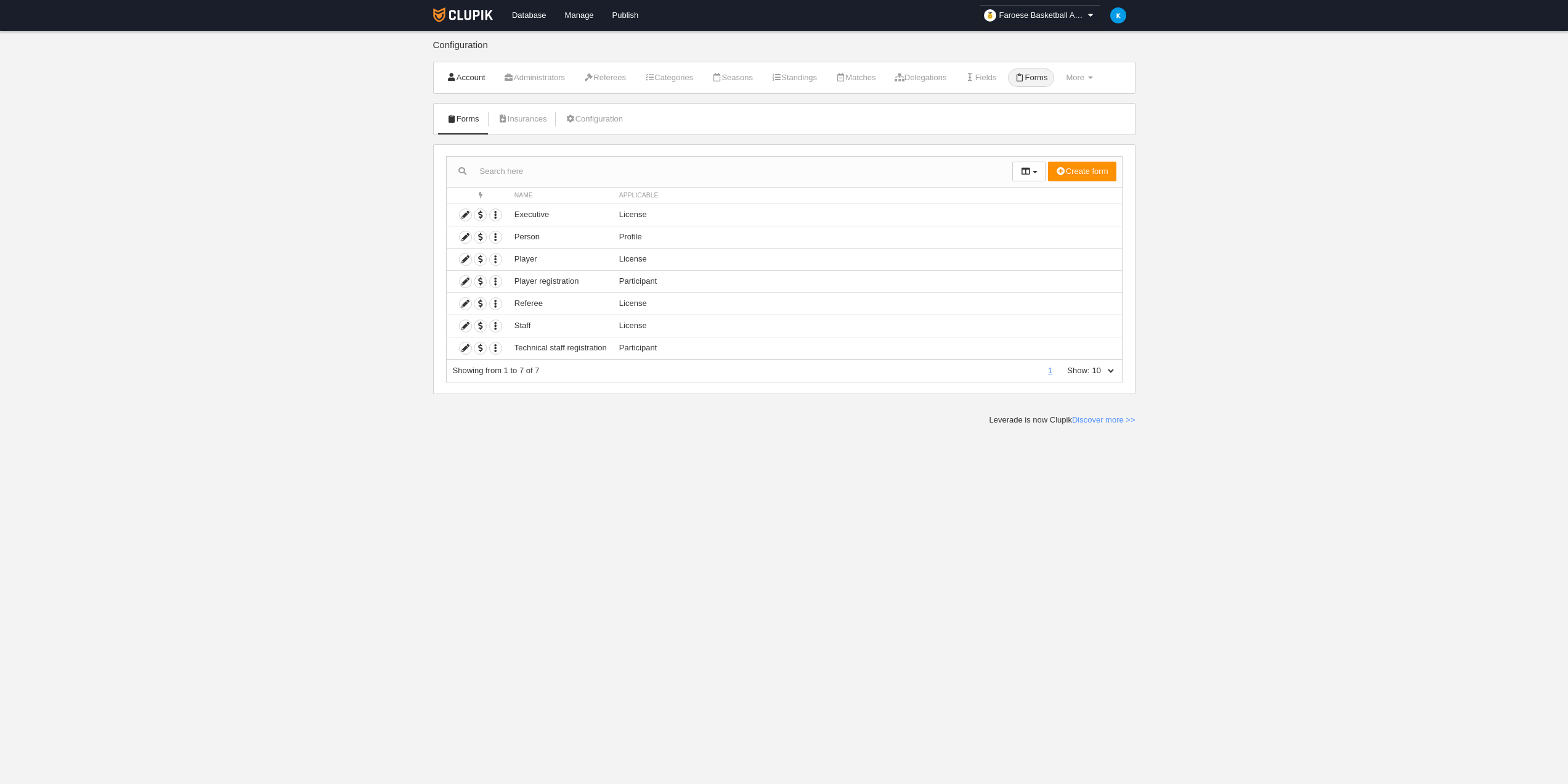
click at [465, 77] on link "Account" at bounding box center [466, 77] width 52 height 19
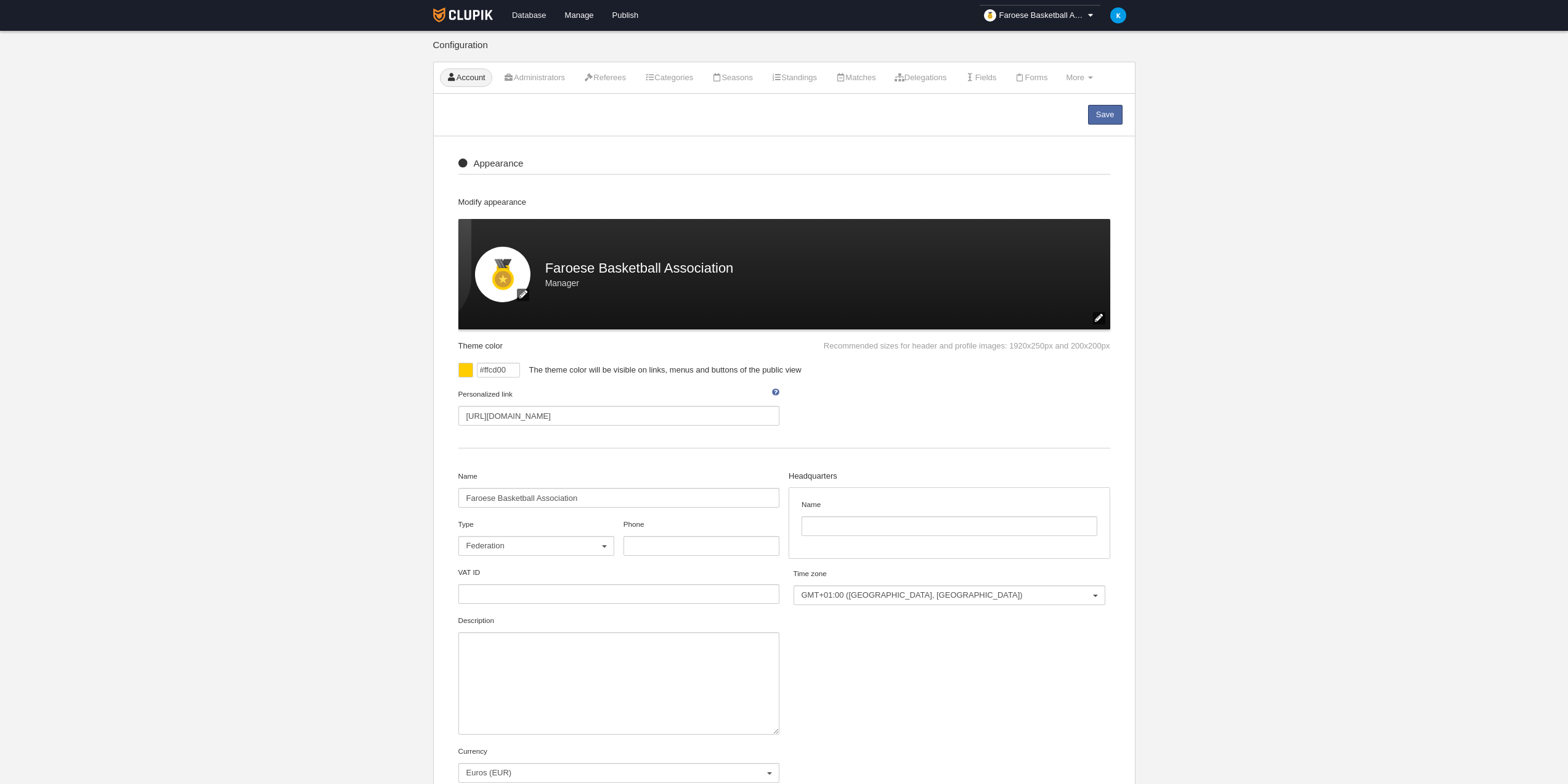
click at [540, 14] on link "Database" at bounding box center [528, 15] width 53 height 30
